Goal: Book appointment/travel/reservation

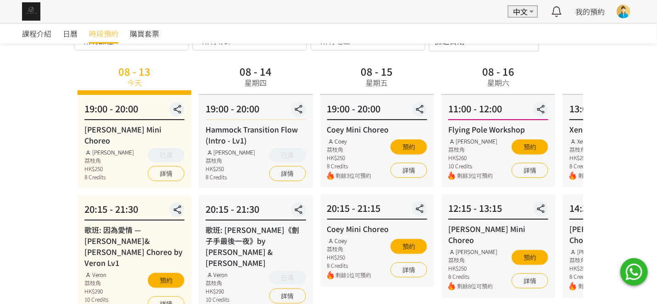
scroll to position [92, 0]
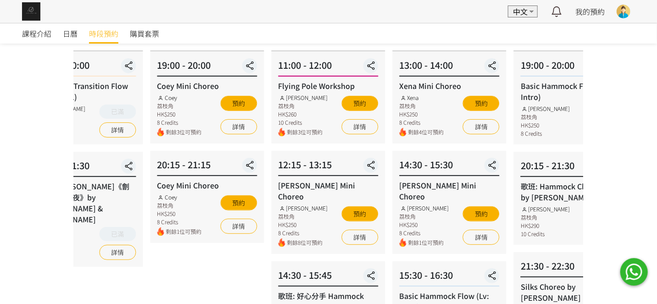
click at [174, 195] on div "Coey Mini Choreo Coey 荔枝角 HK$250 8 Credits 剩餘1位可預約 預約 詳情" at bounding box center [207, 208] width 100 height 56
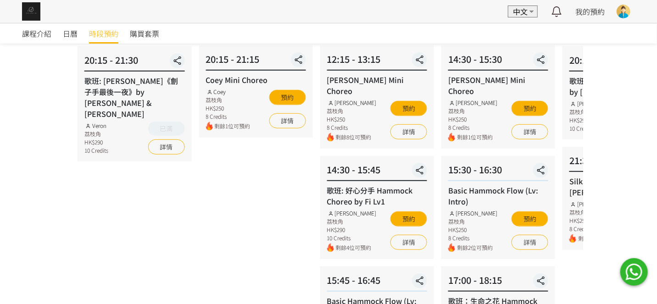
scroll to position [183, 0]
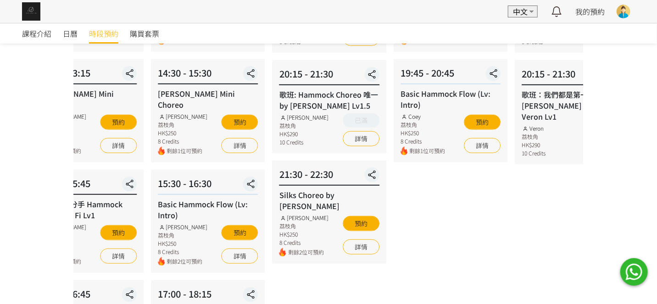
click at [185, 235] on div "Basic Hammock Flow (Lv: Intro) [PERSON_NAME] 荔枝角 HK$250 8 Credits 剩餘2位可預約 預約 詳情" at bounding box center [208, 232] width 100 height 67
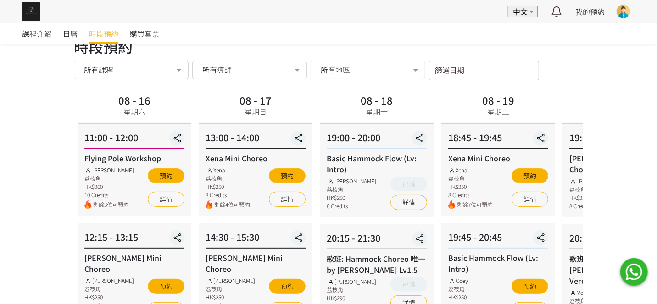
scroll to position [0, 0]
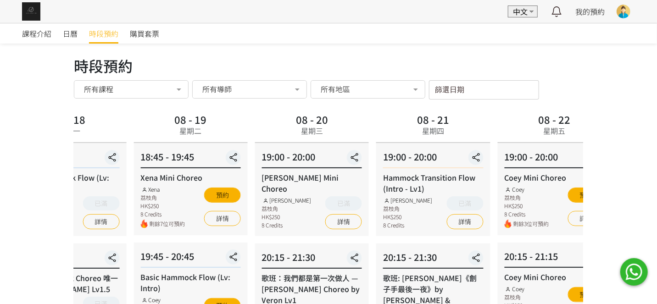
click at [89, 191] on div "Basic Hammock Flow (Lv: Intro)" at bounding box center [69, 183] width 100 height 22
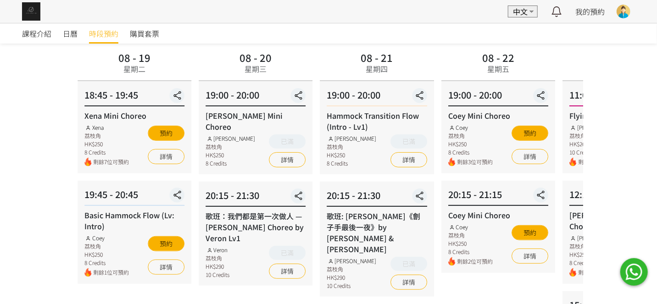
scroll to position [46, 0]
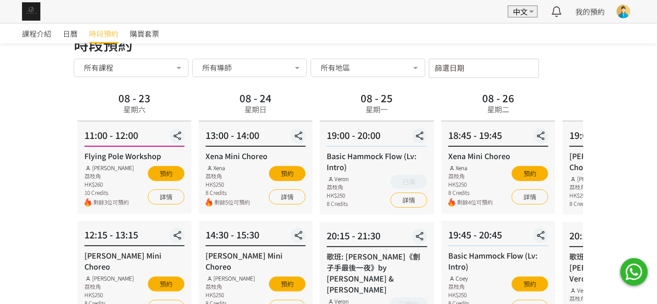
scroll to position [0, 0]
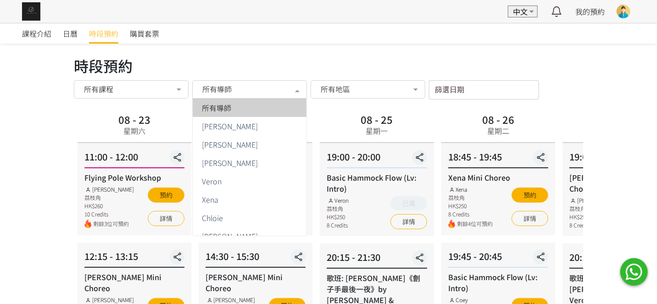
click at [226, 92] on span "所有導師" at bounding box center [216, 88] width 29 height 9
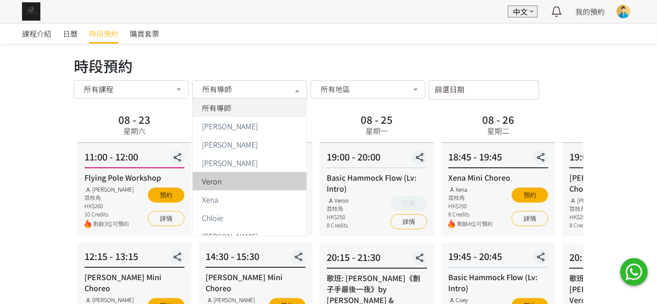
click at [218, 178] on span "Veron" at bounding box center [212, 181] width 20 height 7
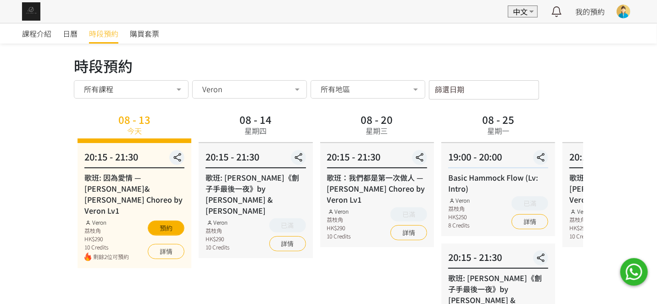
scroll to position [46, 0]
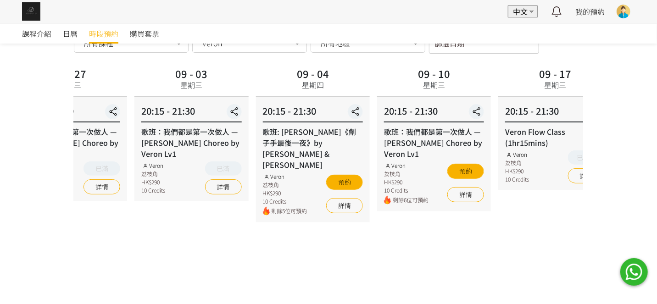
click at [0, 211] on html "EN 中文 最新通知 全部通知 我的預約 已確認預約 查看全部 等候清單 查看全部 過去記錄 [PERSON_NAME] [PERSON_NAME] Aeri…" at bounding box center [328, 159] width 657 height 411
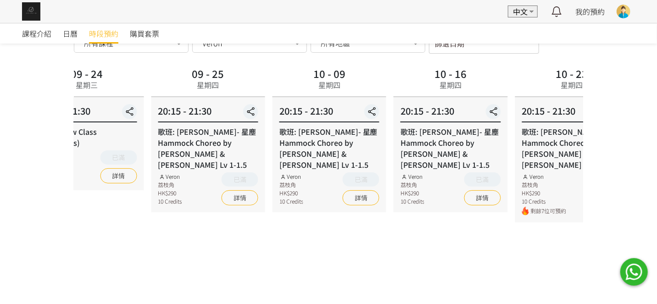
click at [0, 223] on html "EN 中文 最新通知 全部通知 我的預約 已確認預約 查看全部 等候清單 查看全部 過去記錄 [PERSON_NAME] [PERSON_NAME] Aeri…" at bounding box center [328, 159] width 657 height 411
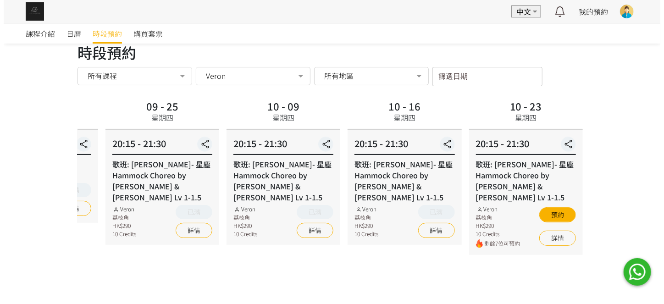
scroll to position [0, 0]
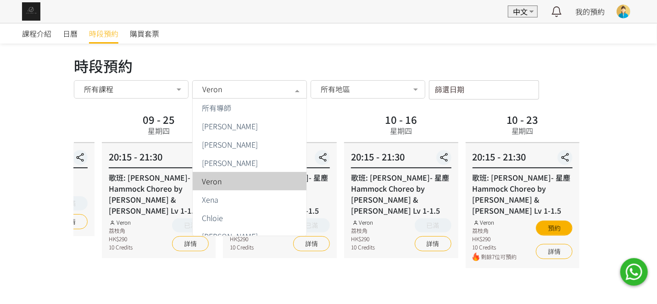
click at [222, 87] on div "Veron" at bounding box center [250, 88] width 102 height 9
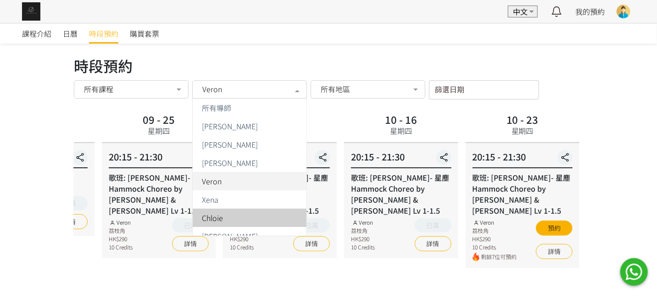
click at [222, 216] on span "Chloie" at bounding box center [212, 217] width 21 height 7
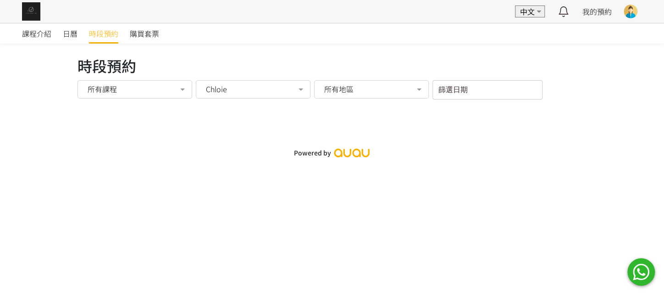
click at [244, 88] on div "Chloie" at bounding box center [253, 89] width 115 height 18
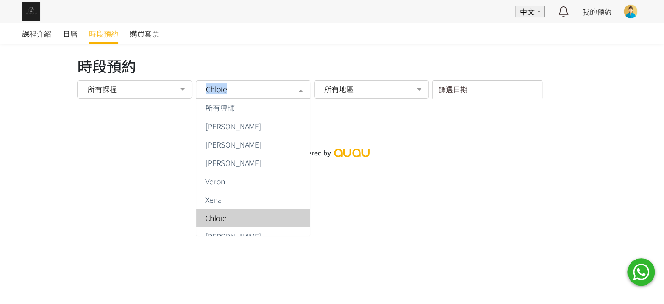
click at [244, 89] on div "Chloie" at bounding box center [253, 88] width 102 height 9
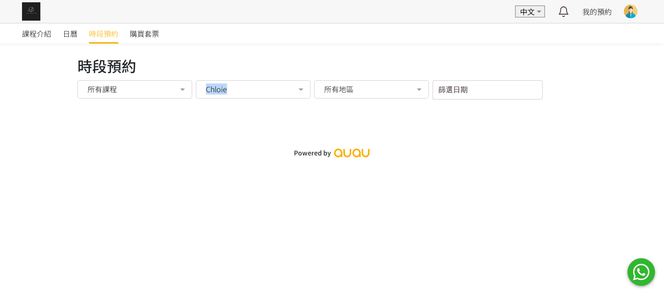
drag, startPoint x: 234, startPoint y: 94, endPoint x: 229, endPoint y: 163, distance: 69.9
click at [234, 94] on div "Chloie" at bounding box center [253, 89] width 115 height 18
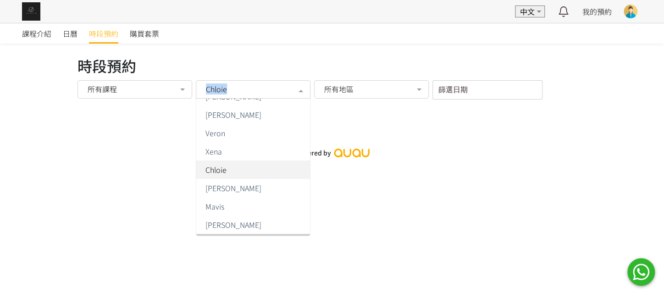
scroll to position [92, 0]
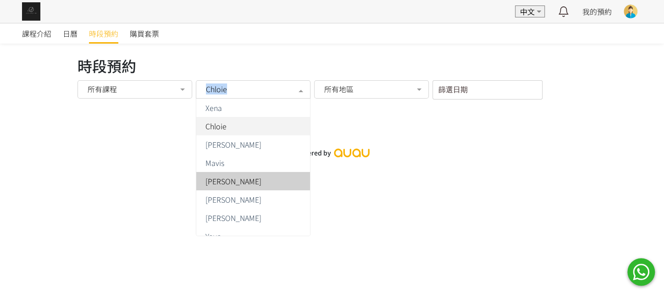
click at [230, 186] on span "[PERSON_NAME]" at bounding box center [253, 181] width 114 height 18
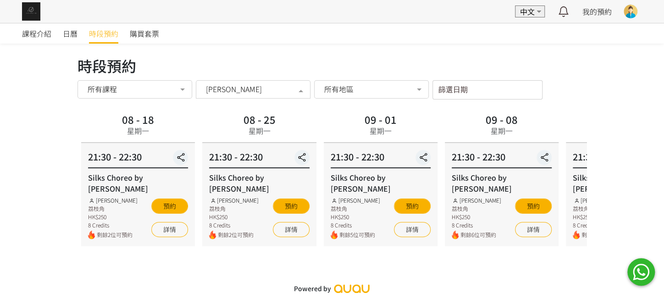
drag, startPoint x: 236, startPoint y: 94, endPoint x: 251, endPoint y: 165, distance: 72.7
click at [237, 96] on div "[PERSON_NAME]" at bounding box center [253, 89] width 115 height 18
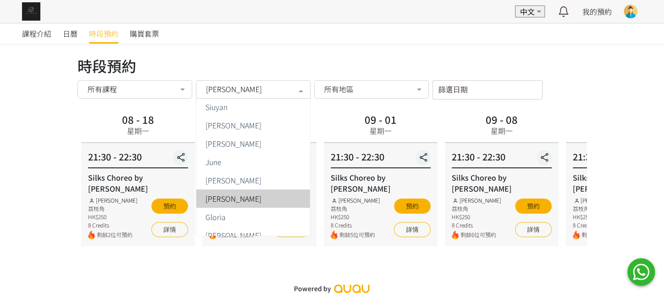
scroll to position [284, 0]
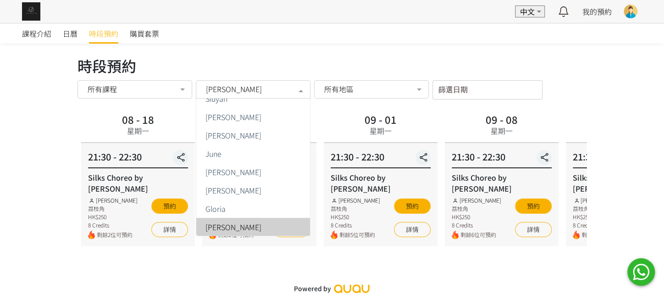
click at [238, 224] on span "[PERSON_NAME]" at bounding box center [233, 226] width 56 height 7
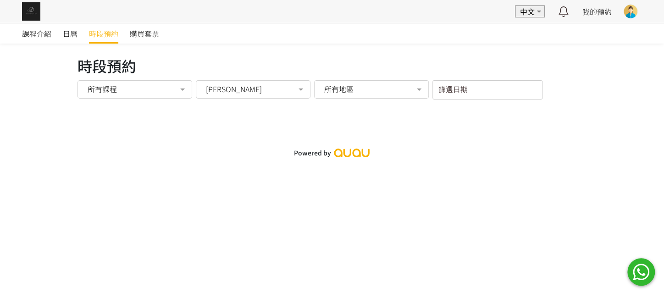
click at [228, 86] on span "[PERSON_NAME]" at bounding box center [253, 88] width 102 height 11
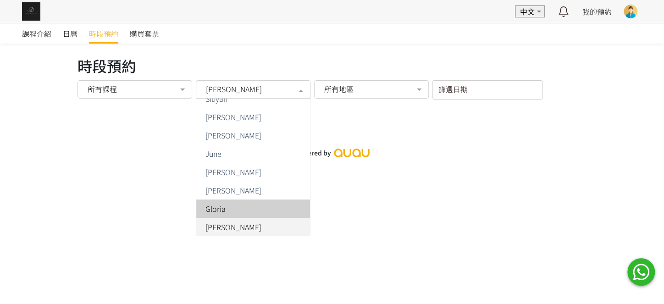
click at [219, 210] on span "Gloria" at bounding box center [215, 208] width 20 height 7
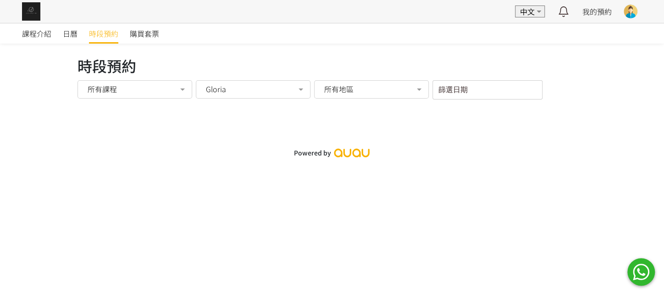
drag, startPoint x: 237, startPoint y: 94, endPoint x: 218, endPoint y: 200, distance: 108.5
click at [237, 96] on div "Gloria" at bounding box center [253, 89] width 115 height 18
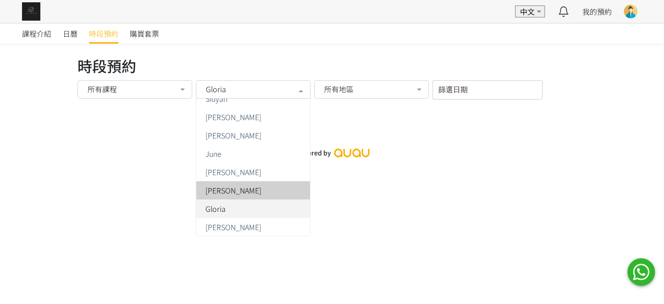
click at [222, 194] on span "[PERSON_NAME]" at bounding box center [253, 190] width 114 height 18
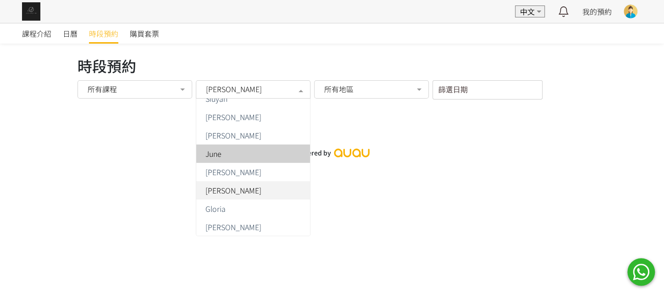
click at [225, 93] on div "[PERSON_NAME]" at bounding box center [253, 88] width 102 height 9
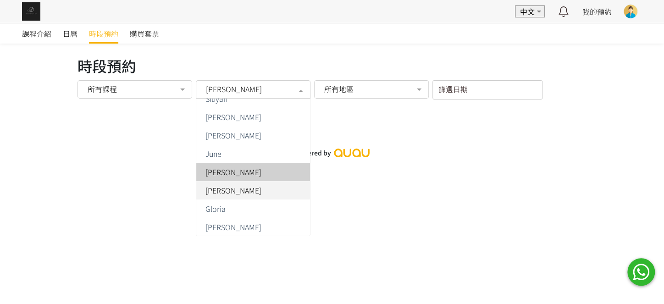
click at [222, 176] on span "[PERSON_NAME]" at bounding box center [233, 171] width 56 height 7
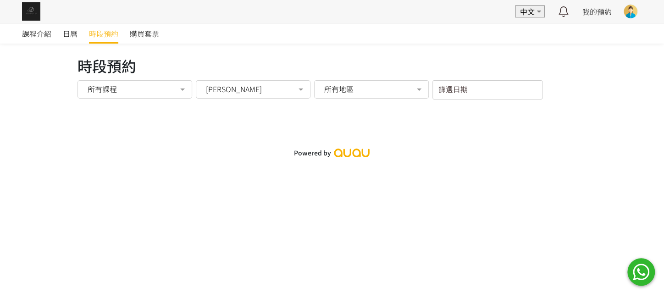
click at [233, 88] on div "時段預約 時段預約 所有課程 所有課程 [PERSON_NAME] Mini Choreo 歌班: 因為愛情 — [PERSON_NAME]&[PERSON_…" at bounding box center [332, 88] width 509 height 67
drag, startPoint x: 237, startPoint y: 94, endPoint x: 255, endPoint y: 120, distance: 31.7
click at [238, 94] on div "[PERSON_NAME]" at bounding box center [253, 89] width 115 height 18
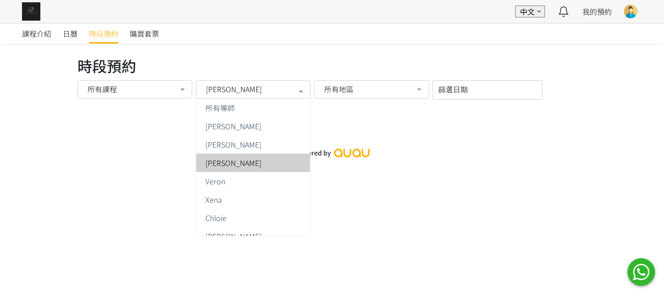
click at [236, 165] on div "[PERSON_NAME]" at bounding box center [253, 162] width 103 height 7
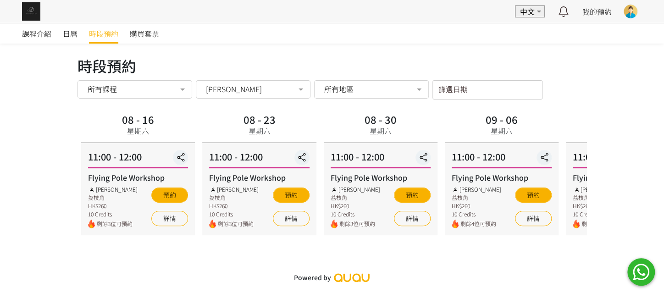
click at [227, 94] on div "[PERSON_NAME]" at bounding box center [253, 89] width 115 height 18
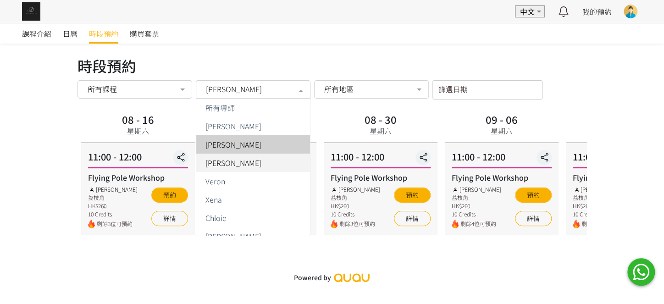
drag, startPoint x: 231, startPoint y: 146, endPoint x: 231, endPoint y: 139, distance: 7.8
click at [232, 147] on span "[PERSON_NAME]" at bounding box center [233, 144] width 56 height 7
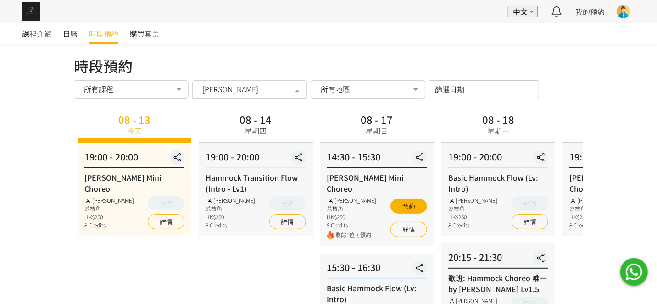
click at [224, 87] on span "[PERSON_NAME]" at bounding box center [230, 88] width 56 height 9
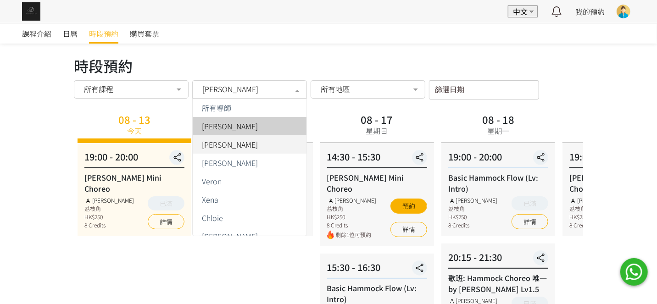
drag, startPoint x: 233, startPoint y: 126, endPoint x: 231, endPoint y: 120, distance: 6.4
click at [233, 125] on span "[PERSON_NAME]" at bounding box center [230, 125] width 56 height 7
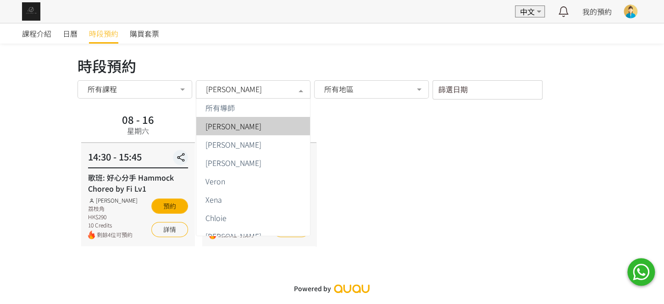
drag, startPoint x: 227, startPoint y: 92, endPoint x: 237, endPoint y: 142, distance: 50.6
click at [228, 95] on div "[PERSON_NAME]" at bounding box center [253, 89] width 115 height 18
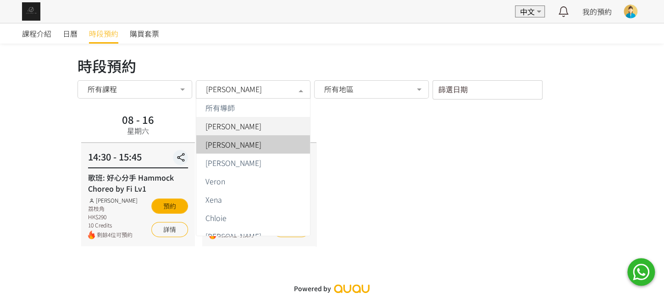
click at [238, 148] on span "[PERSON_NAME]" at bounding box center [233, 144] width 56 height 7
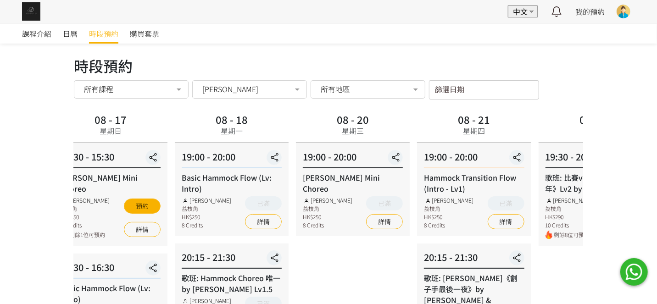
click at [207, 220] on div "[PERSON_NAME] 荔枝角 HK$250 8 Credits" at bounding box center [207, 212] width 50 height 33
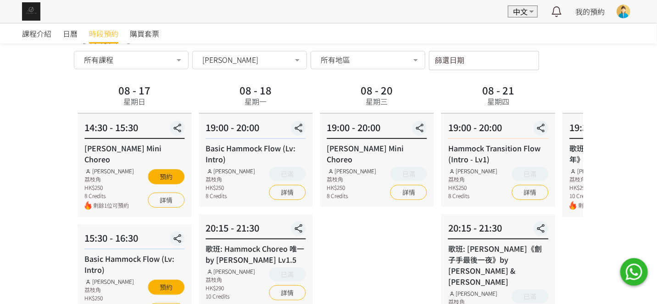
scroll to position [46, 0]
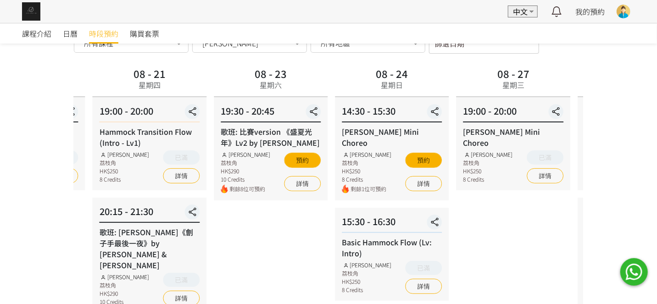
click at [109, 217] on div "20:15 - 21:30" at bounding box center [150, 214] width 100 height 18
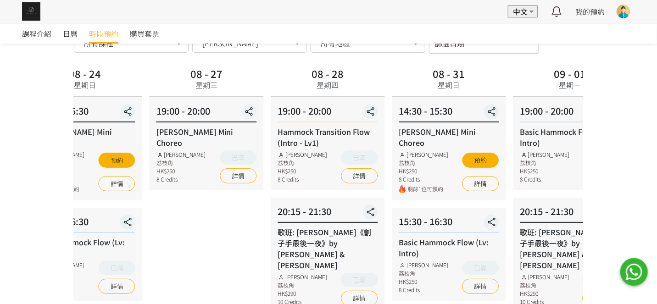
click at [169, 218] on div "08 - 27 星期三 19:00 - 20:00 [PERSON_NAME] Choreo [PERSON_NAME] 荔枝角 HK$250 8 Credi…" at bounding box center [206, 194] width 121 height 258
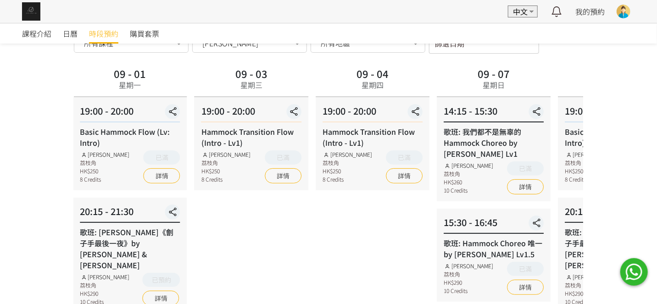
click at [7, 219] on div "課程介紹 日曆 時段預約 購買套票 時段預約 時段預約 所有課程 所有課程 [PERSON_NAME] Mini Choreo 歌班: 因為愛情 — [PER…" at bounding box center [328, 176] width 657 height 398
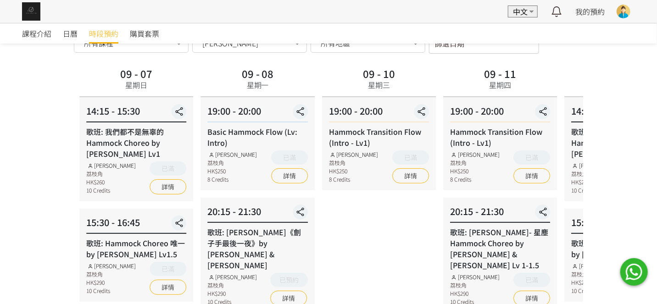
click at [59, 220] on div "課程介紹 日曆 時段預約 購買套票 時段預約 時段預約 所有課程 所有課程 [PERSON_NAME] Mini Choreo 歌班: 因為愛情 — [PER…" at bounding box center [328, 176] width 657 height 398
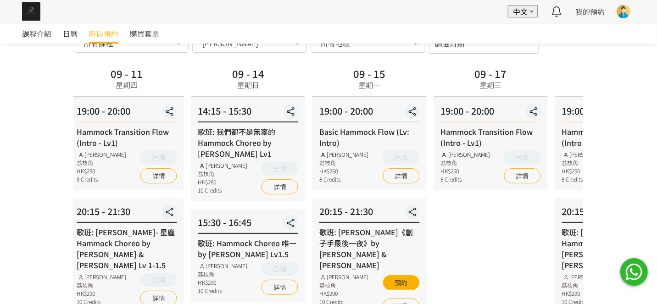
click at [43, 212] on div "課程介紹 日曆 時段預約 購買套票 時段預約 時段預約 所有課程 所有課程 [PERSON_NAME] Mini Choreo 歌班: 因為愛情 — [PER…" at bounding box center [328, 176] width 657 height 398
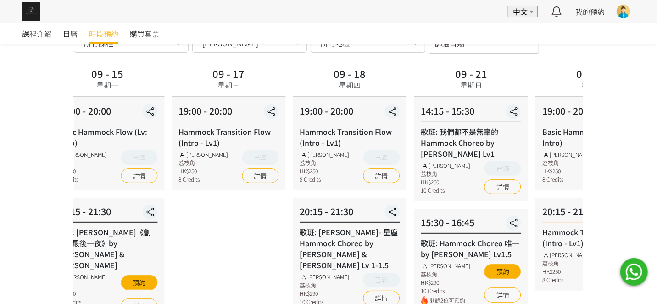
click at [236, 215] on div "09 - 17 星期三 19:00 - 20:00 Hammock Transition Flow (Intro - Lv1) [PERSON_NAME] 荔…" at bounding box center [228, 194] width 121 height 258
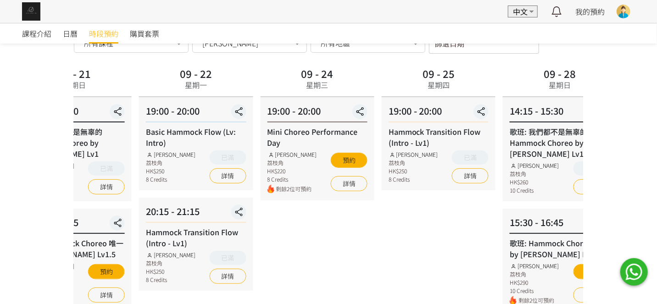
click at [55, 210] on div "課程介紹 日曆 時段預約 購買套票 時段預約 時段預約 所有課程 所有課程 [PERSON_NAME] Mini Choreo 歌班: 因為愛情 — [PER…" at bounding box center [328, 176] width 657 height 398
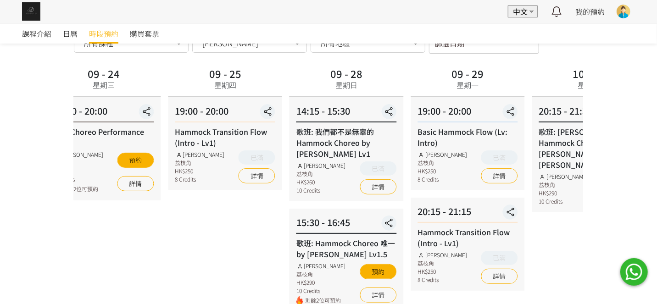
click at [165, 220] on div "09 - 25 星期四 19:00 - 20:00 Hammock Transition Flow (Intro - Lv1) [PERSON_NAME] 荔…" at bounding box center [225, 194] width 121 height 258
